Goal: Check status: Check status

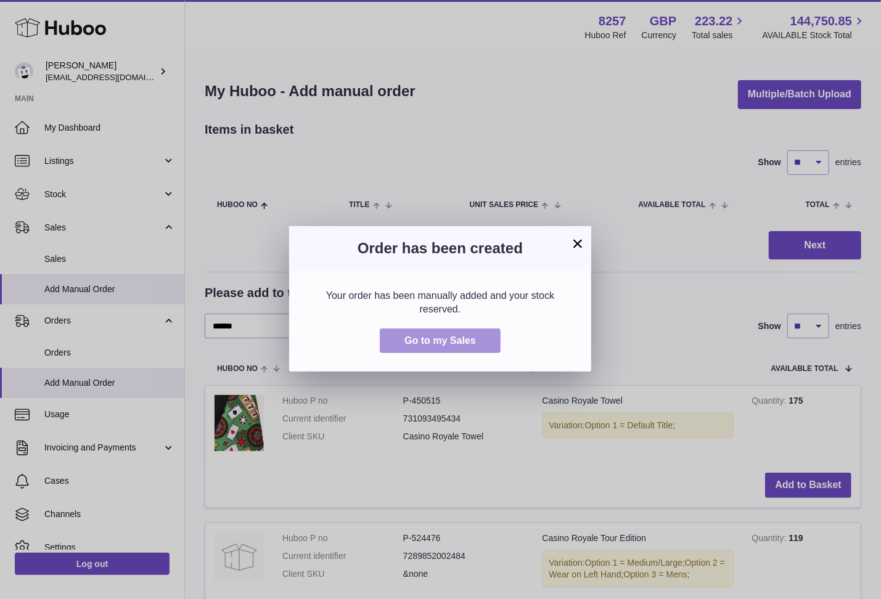
click at [454, 335] on span "Go to my Sales" at bounding box center [439, 340] width 71 height 10
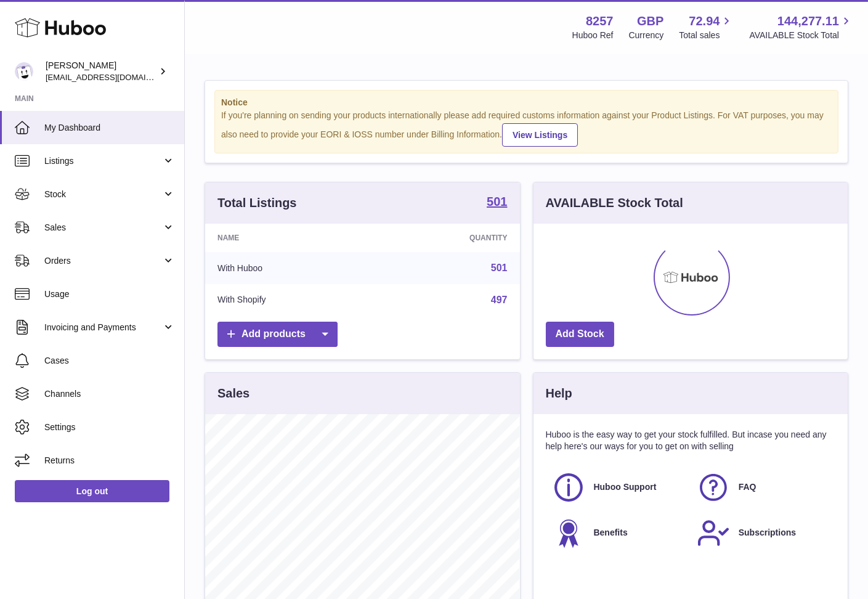
scroll to position [192, 314]
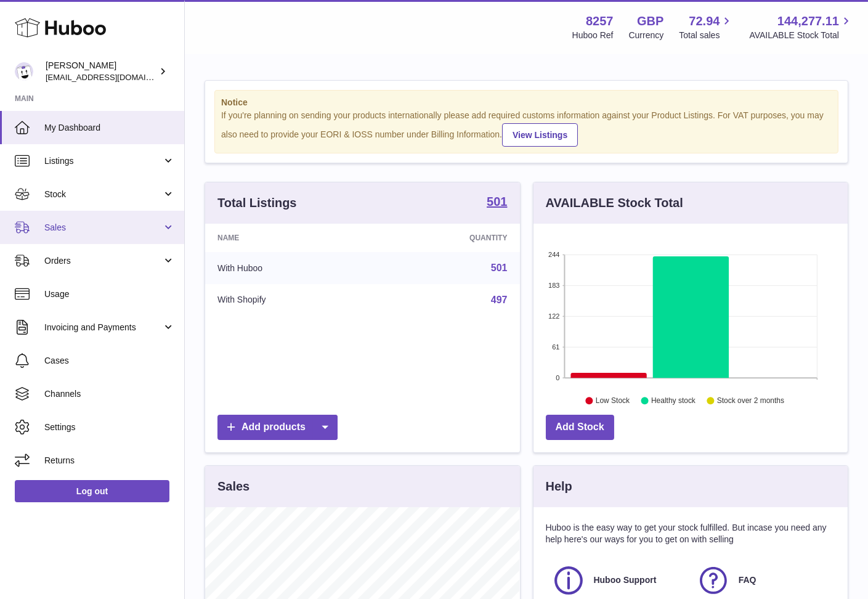
click at [102, 223] on span "Sales" at bounding box center [103, 228] width 118 height 12
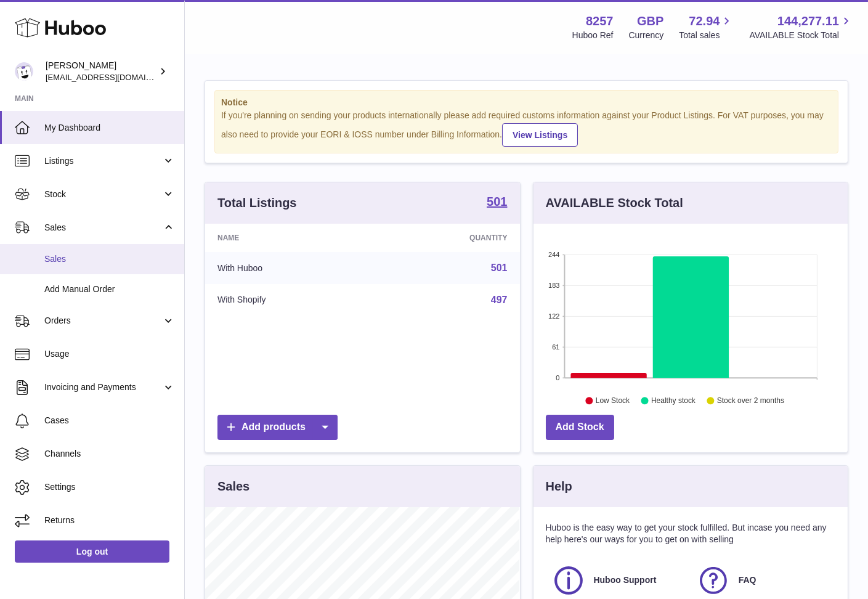
click at [80, 256] on span "Sales" at bounding box center [109, 259] width 131 height 12
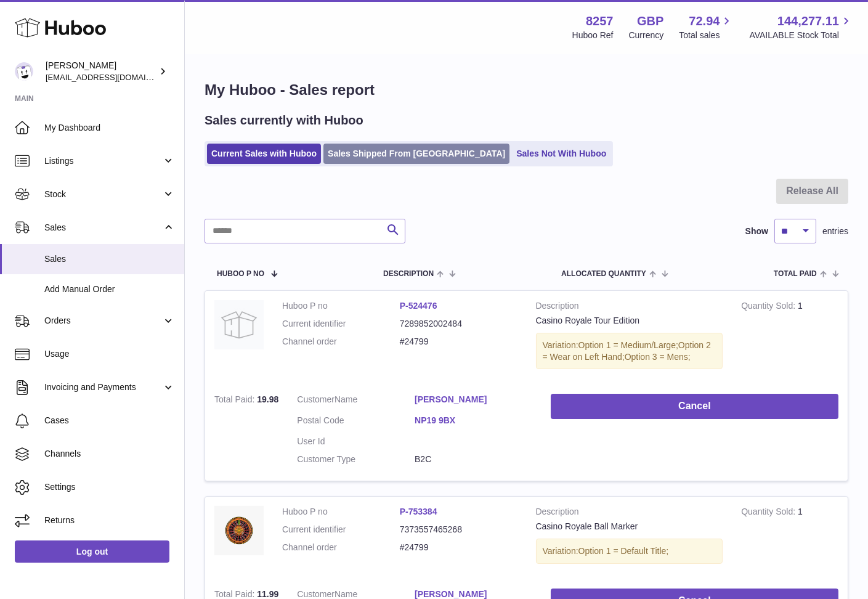
click at [370, 151] on link "Sales Shipped From Huboo" at bounding box center [417, 154] width 186 height 20
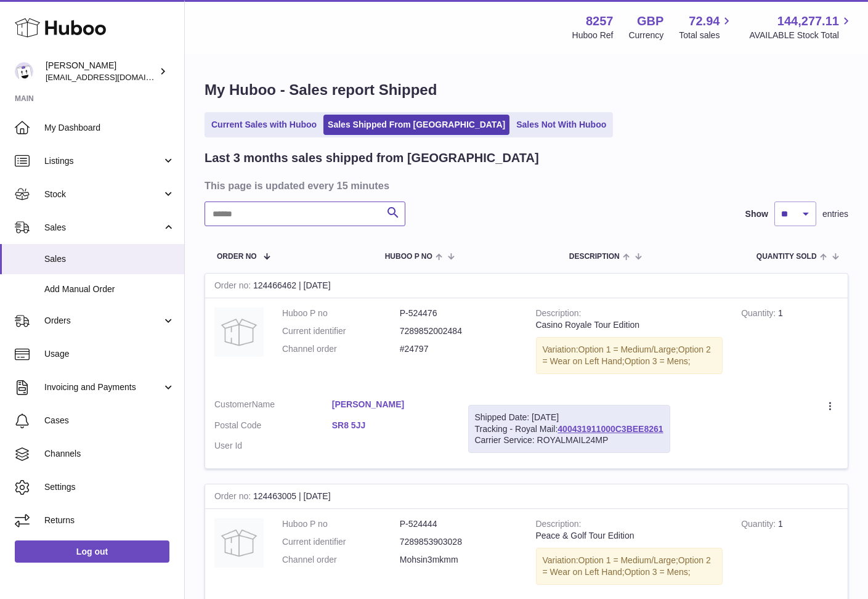
click at [276, 203] on input "text" at bounding box center [305, 214] width 201 height 25
type input "*******"
click at [647, 432] on link "400431911000C39ECE565" at bounding box center [610, 429] width 105 height 10
